Goal: Information Seeking & Learning: Learn about a topic

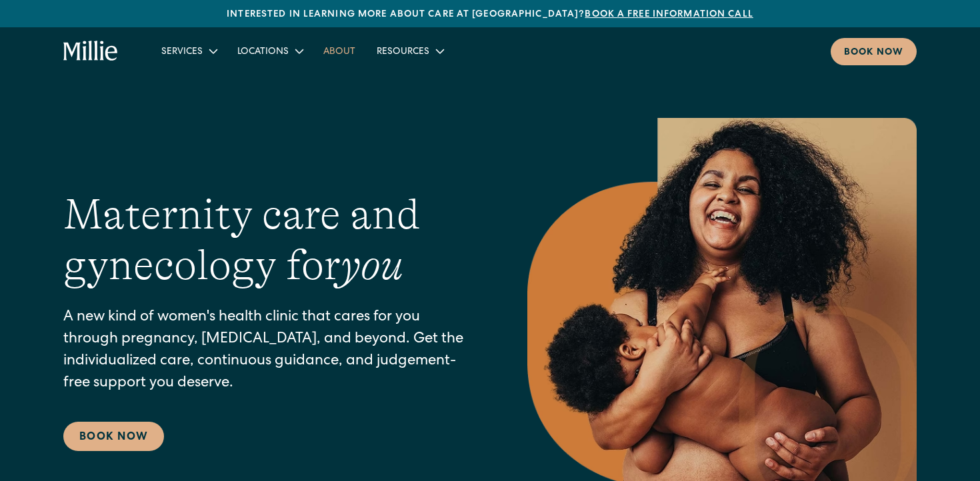
click at [339, 56] on link "About" at bounding box center [339, 51] width 53 height 22
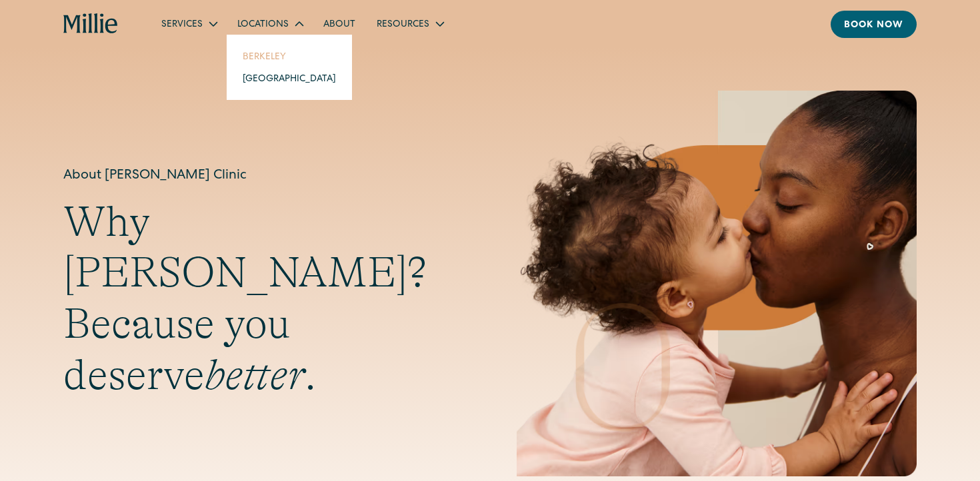
click at [259, 53] on link "Berkeley" at bounding box center [289, 56] width 115 height 22
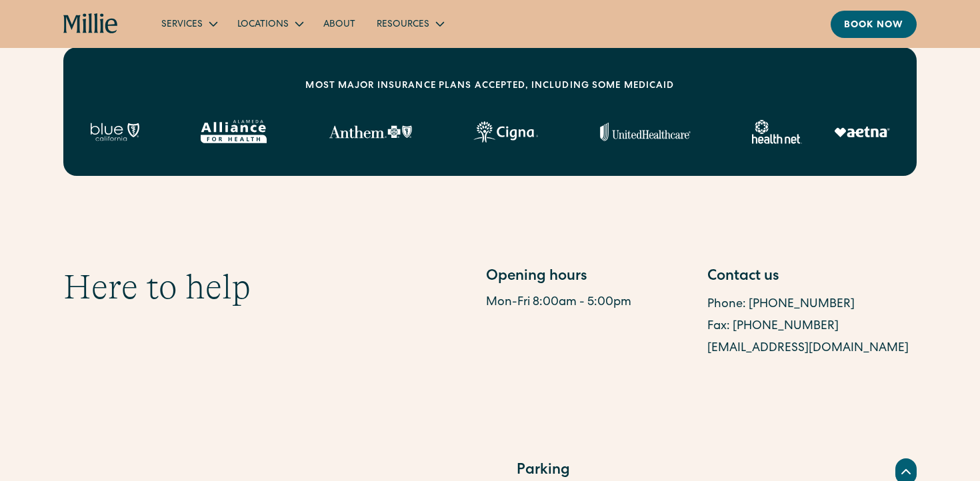
scroll to position [552, 0]
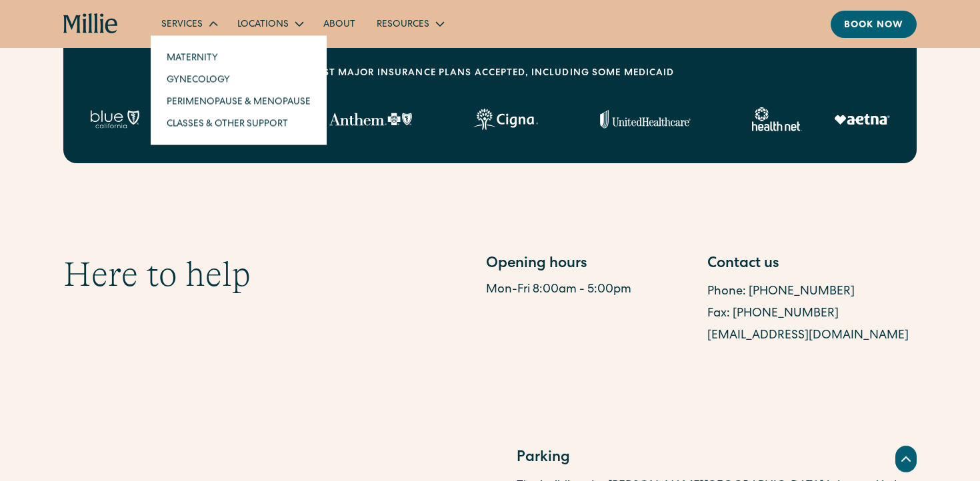
click at [201, 24] on div "Services" at bounding box center [189, 24] width 76 height 22
click at [182, 57] on link "Maternity" at bounding box center [238, 56] width 165 height 22
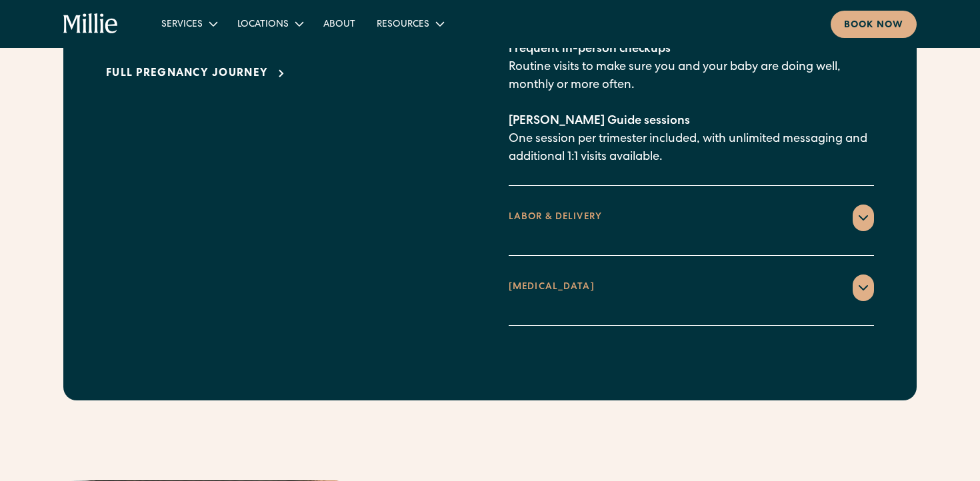
scroll to position [2131, 0]
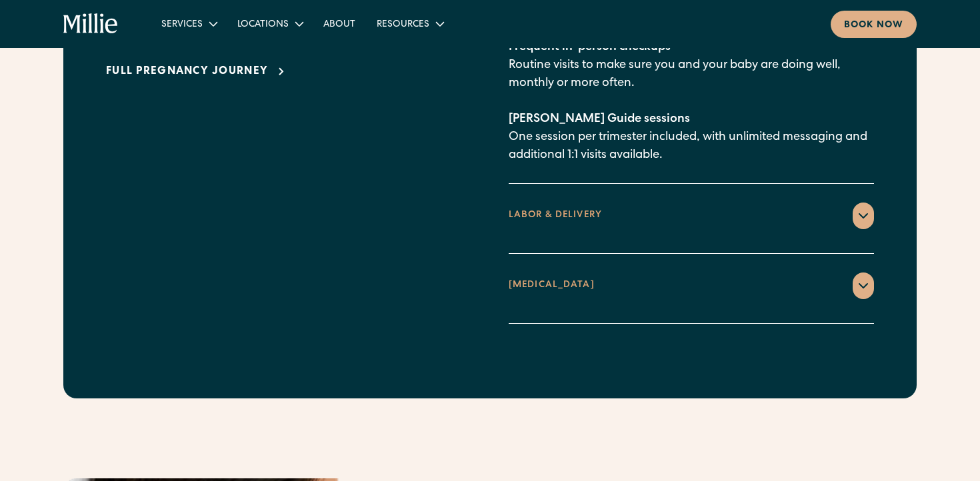
click at [615, 203] on div "LABOR & DELIVERY" at bounding box center [691, 216] width 365 height 27
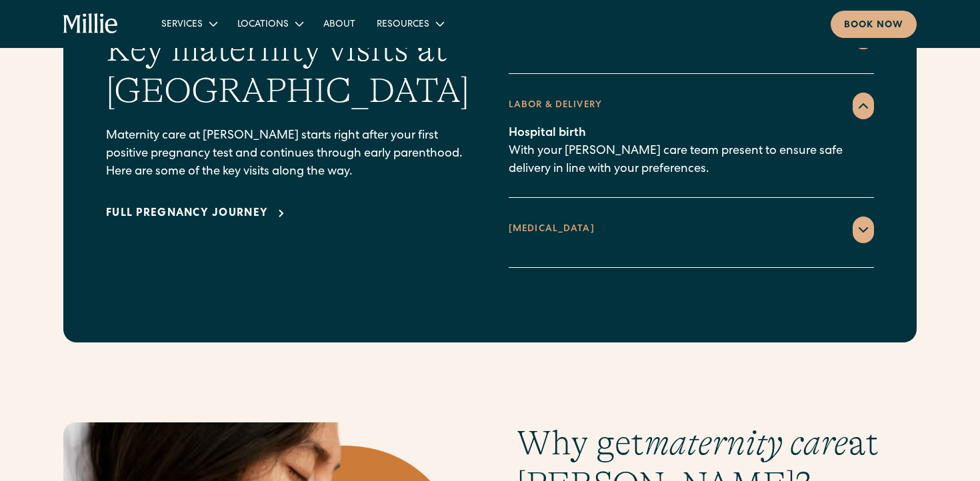
scroll to position [1987, 0]
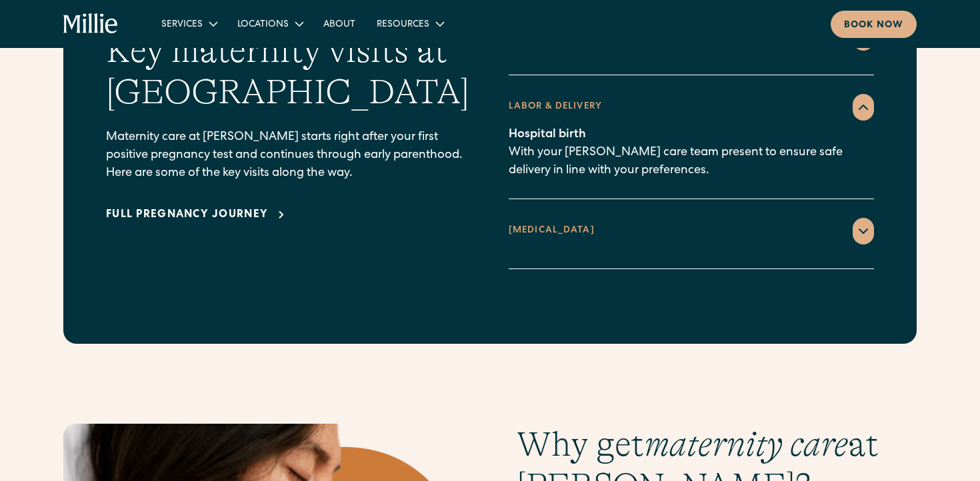
click at [589, 218] on div "POSTPARTUM" at bounding box center [691, 231] width 365 height 27
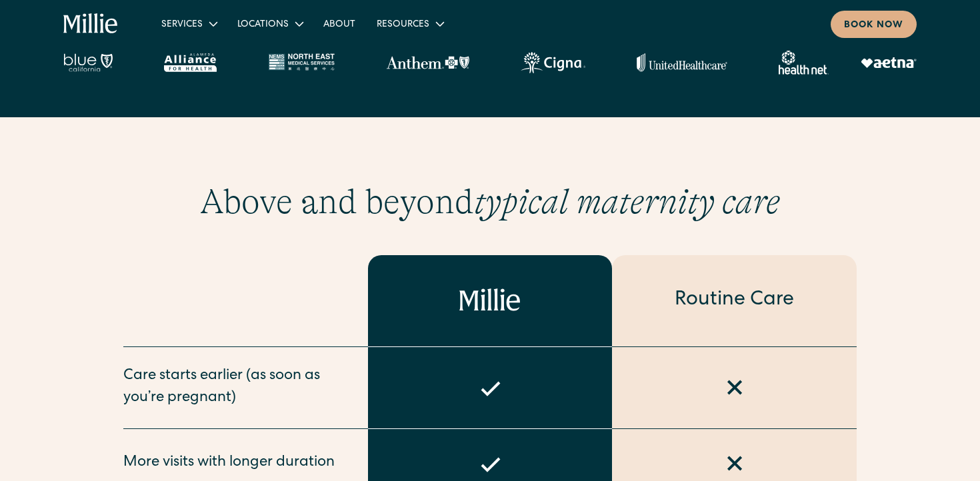
scroll to position [536, 0]
